Goal: Transaction & Acquisition: Purchase product/service

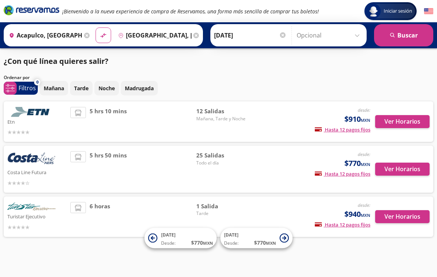
click at [406, 166] on button "Ver Horarios" at bounding box center [402, 168] width 54 height 13
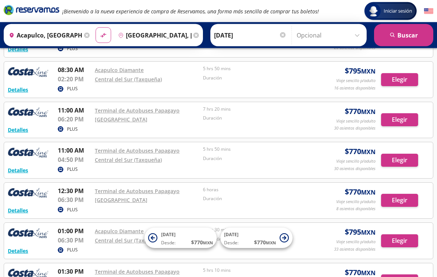
scroll to position [317, 0]
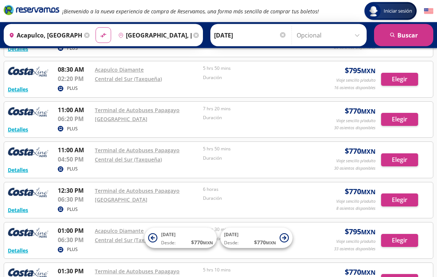
click at [401, 158] on button "Elegir" at bounding box center [399, 159] width 37 height 13
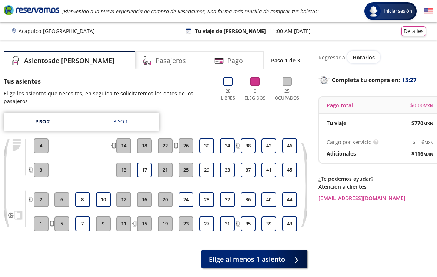
click at [135, 120] on link "Piso 1" at bounding box center [121, 121] width 78 height 19
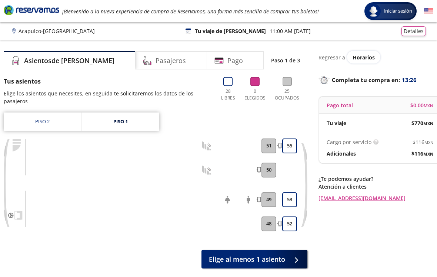
scroll to position [11, 0]
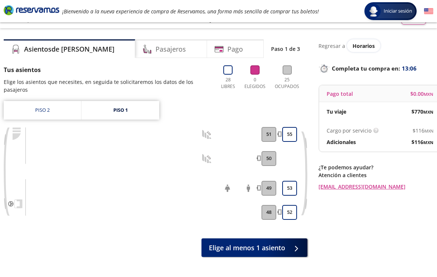
click at [293, 132] on button "55" at bounding box center [289, 134] width 15 height 15
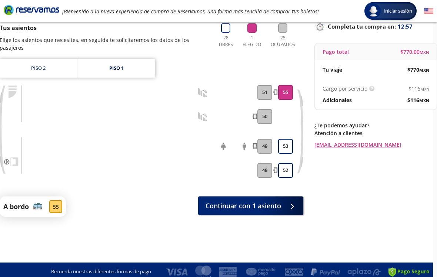
scroll to position [53, 4]
click at [292, 203] on div at bounding box center [290, 205] width 11 height 9
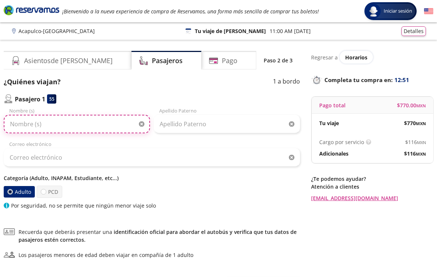
click at [85, 123] on input "Nombre (s)" at bounding box center [77, 124] width 146 height 19
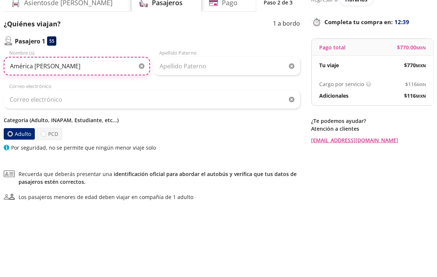
type input "América [PERSON_NAME]"
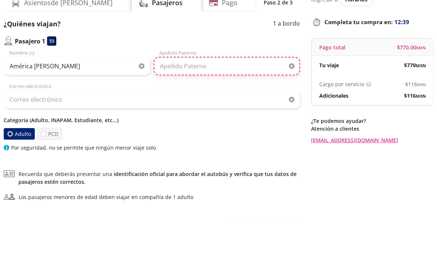
click at [214, 115] on input "Apellido Paterno" at bounding box center [227, 124] width 146 height 19
type input "[PERSON_NAME]"
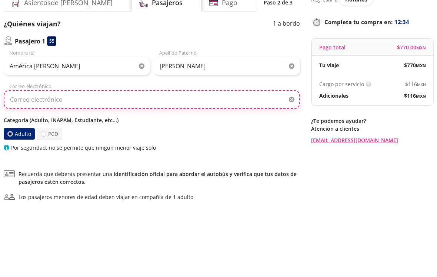
click at [83, 148] on input "Correo electrónico" at bounding box center [152, 157] width 297 height 19
type input "[EMAIL_ADDRESS][DOMAIN_NAME]"
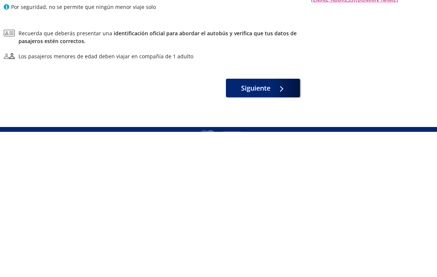
scroll to position [53, 0]
click at [272, 224] on button "Siguiente" at bounding box center [263, 233] width 74 height 19
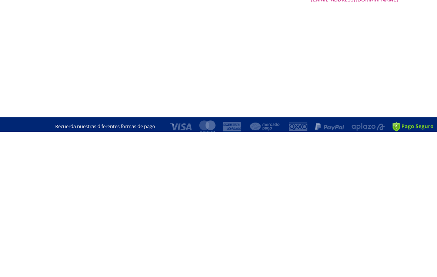
scroll to position [0, 0]
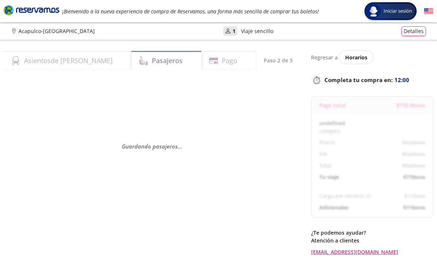
click at [233, 55] on div "Pago" at bounding box center [229, 60] width 55 height 19
select select "MX"
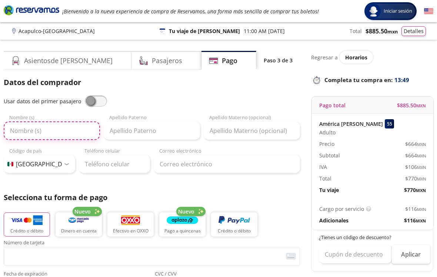
click at [66, 129] on input "Nombre (s)" at bounding box center [52, 130] width 96 height 19
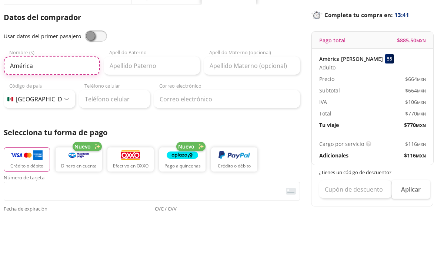
type input "América"
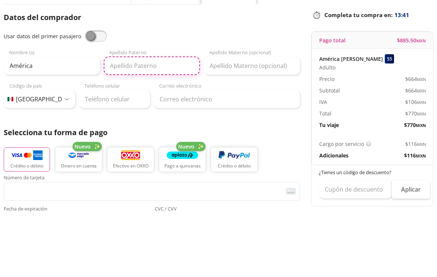
click at [160, 121] on input "Apellido Paterno" at bounding box center [152, 130] width 96 height 19
type input "[PERSON_NAME]"
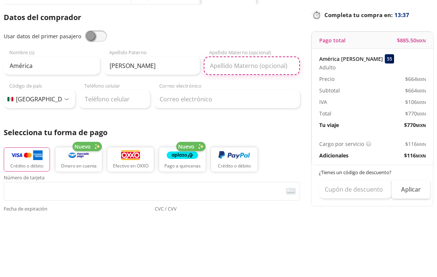
click at [253, 121] on input "Apellido Materno (opcional)" at bounding box center [252, 130] width 96 height 19
type input "Membrila"
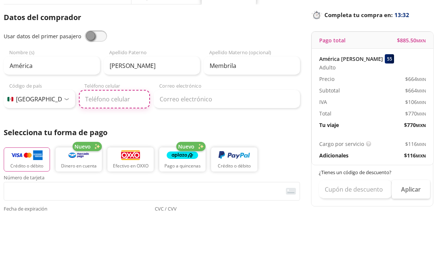
click at [127, 155] on input "Teléfono celular" at bounding box center [115, 164] width 72 height 19
type input "744 128 1548"
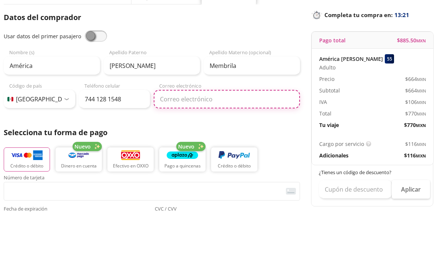
click at [225, 155] on input "Correo electrónico" at bounding box center [227, 164] width 146 height 19
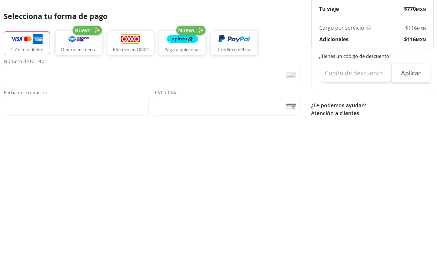
scroll to position [41, 0]
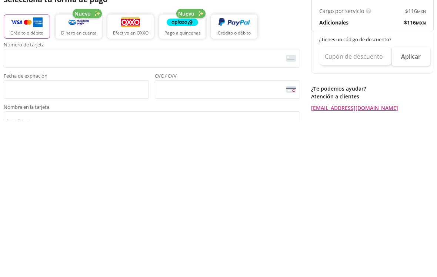
type input "[EMAIL_ADDRESS][DOMAIN_NAME]"
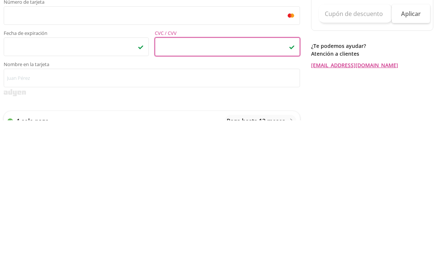
scroll to position [84, 0]
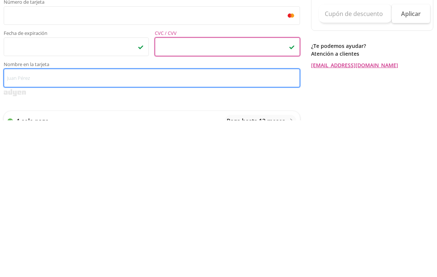
click at [83, 225] on input "Nombre en la tarjeta" at bounding box center [152, 234] width 297 height 19
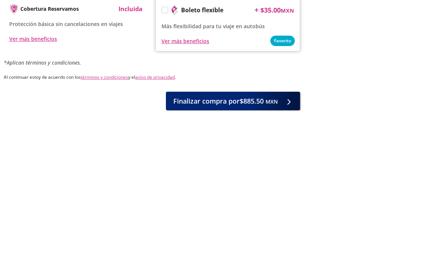
scroll to position [331, 0]
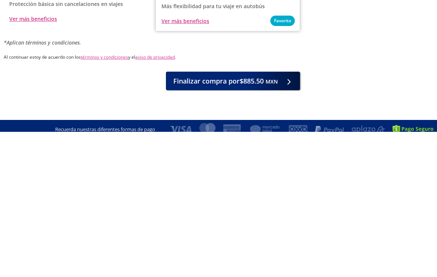
type input "América [PERSON_NAME]"
click at [252, 221] on span "Finalizar compra por $885.50 MXN" at bounding box center [225, 226] width 105 height 10
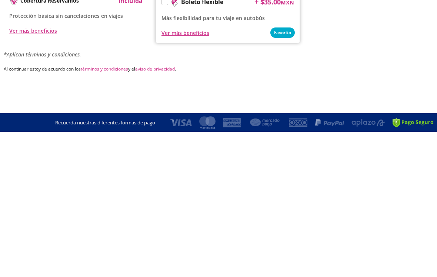
scroll to position [0, 0]
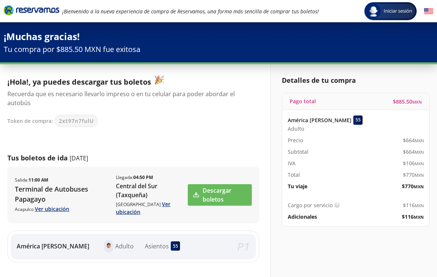
click at [216, 193] on link "Descargar boletos" at bounding box center [220, 194] width 64 height 21
